Goal: Use online tool/utility: Utilize a website feature to perform a specific function

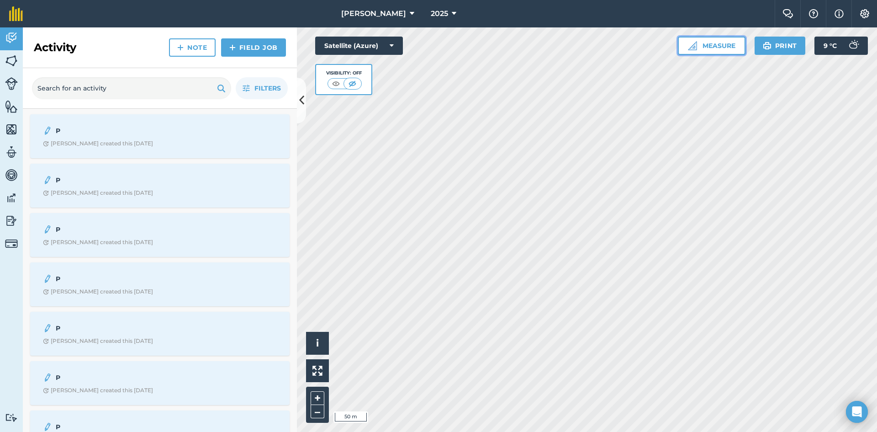
click at [545, 38] on button "Measure" at bounding box center [712, 46] width 68 height 18
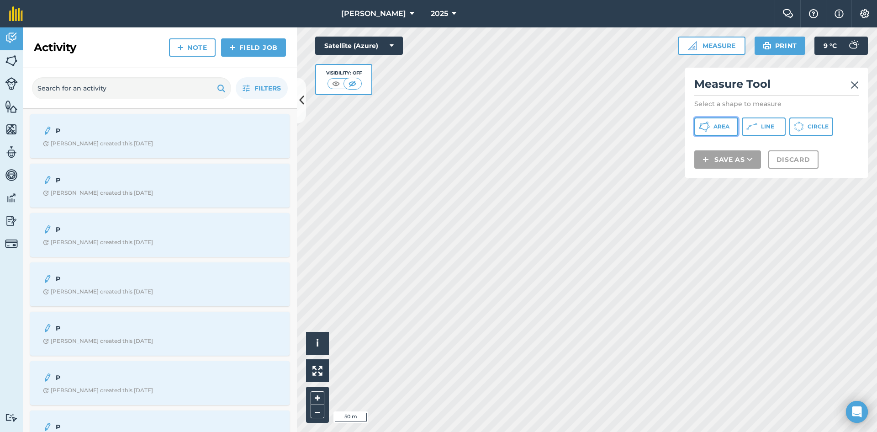
click at [545, 127] on span "Area" at bounding box center [722, 126] width 16 height 7
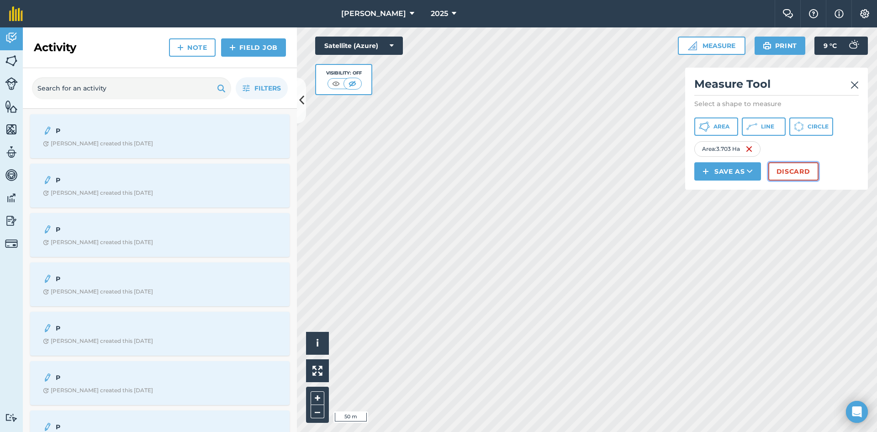
click at [545, 173] on button "Discard" at bounding box center [793, 171] width 50 height 18
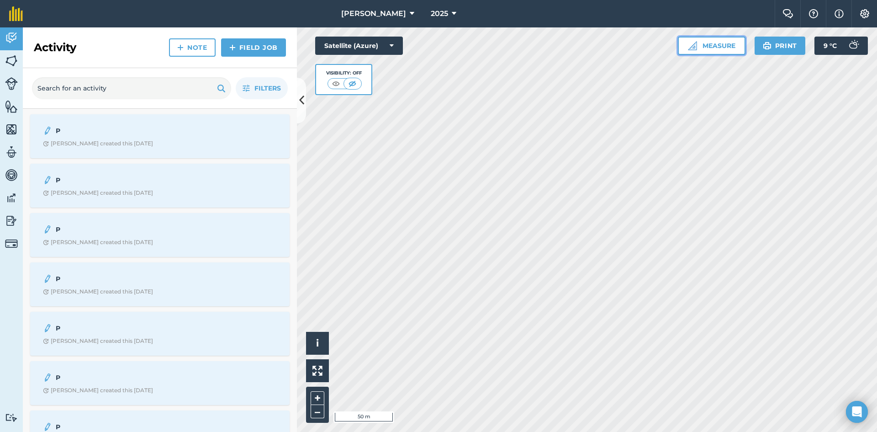
click at [545, 49] on button "Measure" at bounding box center [712, 46] width 68 height 18
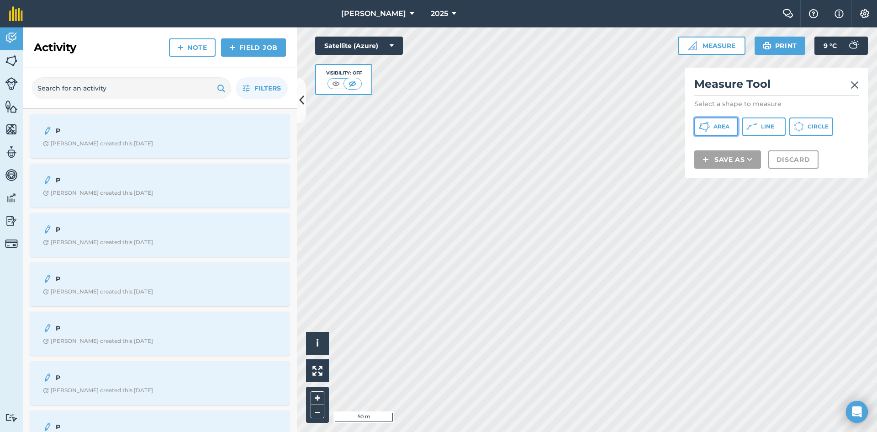
click at [545, 127] on span "Area" at bounding box center [722, 126] width 16 height 7
